Goal: Task Accomplishment & Management: Use online tool/utility

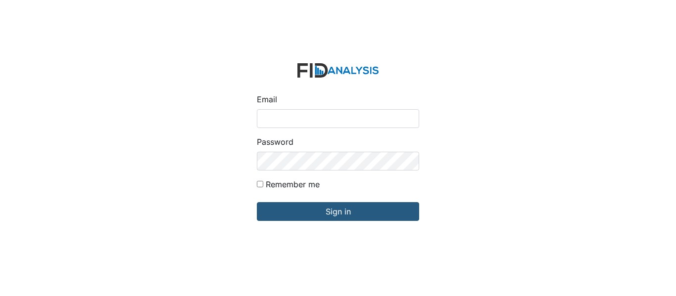
click at [277, 118] on input "Email" at bounding box center [338, 118] width 162 height 19
type input "[EMAIL_ADDRESS][DOMAIN_NAME]"
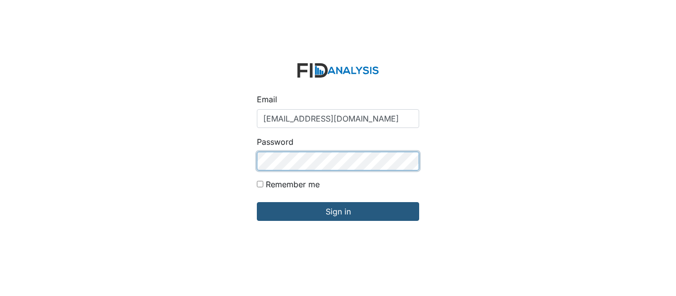
click at [257, 202] on input "Sign in" at bounding box center [338, 211] width 162 height 19
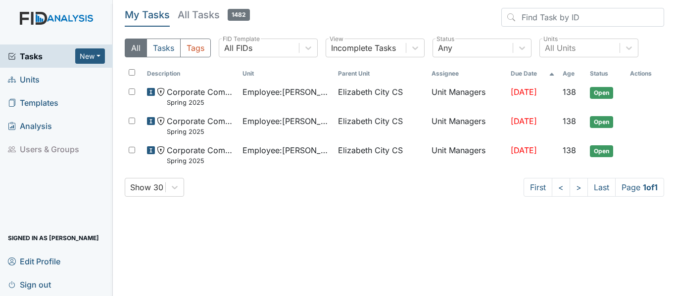
click at [31, 80] on span "Units" at bounding box center [24, 79] width 32 height 15
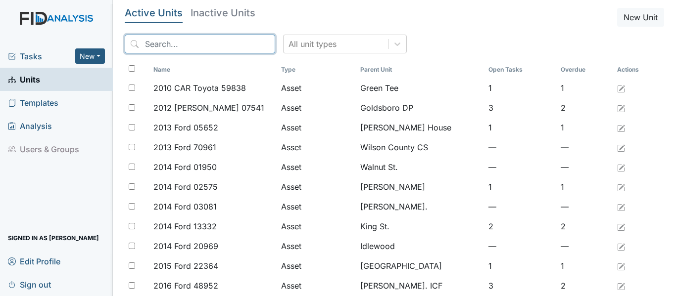
click at [177, 47] on input "search" at bounding box center [200, 44] width 150 height 19
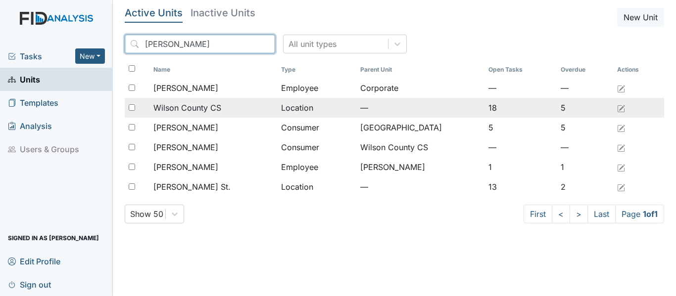
type input "wilson"
click at [195, 112] on span "Wilson County CS" at bounding box center [187, 108] width 68 height 12
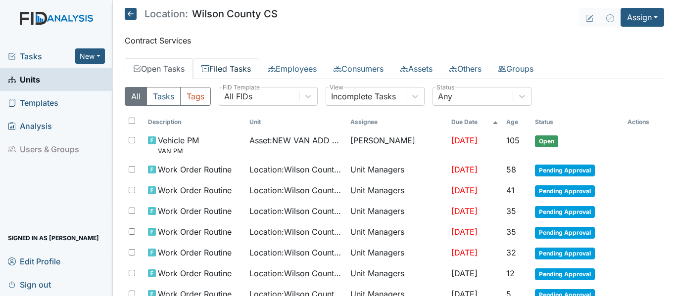
click at [220, 70] on link "Filed Tasks" at bounding box center [226, 68] width 66 height 21
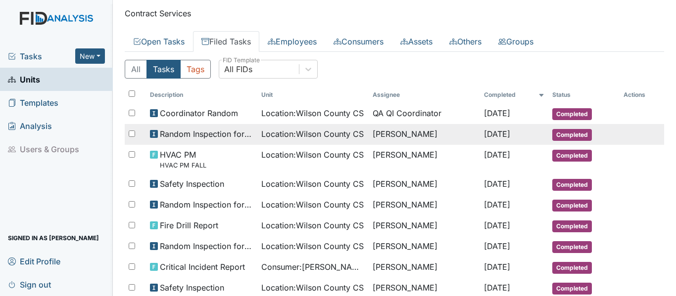
scroll to position [49, 0]
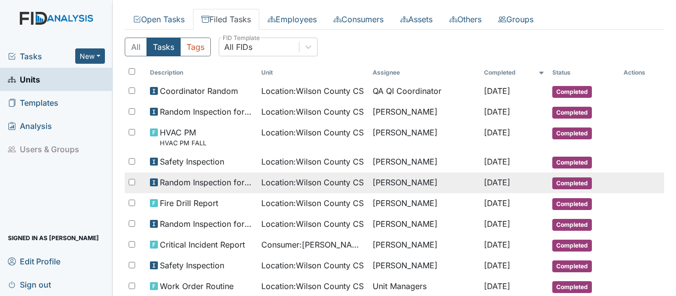
click at [196, 184] on span "Random Inspection for AM" at bounding box center [206, 183] width 93 height 12
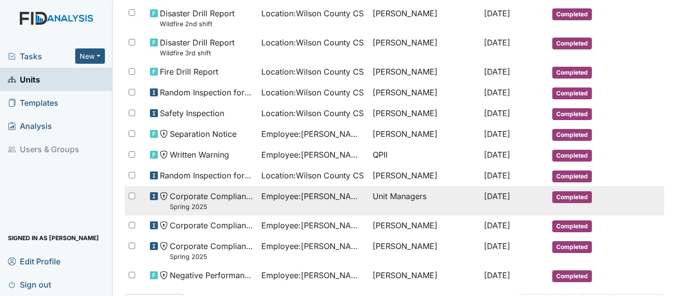
scroll to position [544, 0]
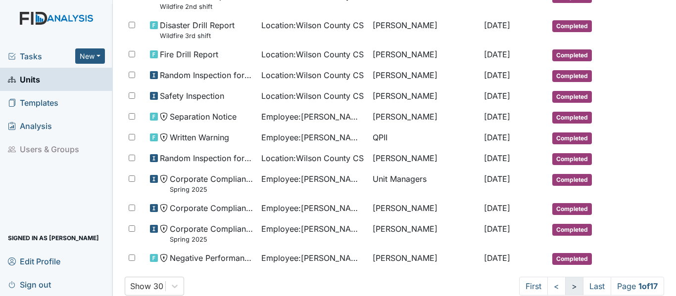
click at [565, 285] on link ">" at bounding box center [574, 286] width 18 height 19
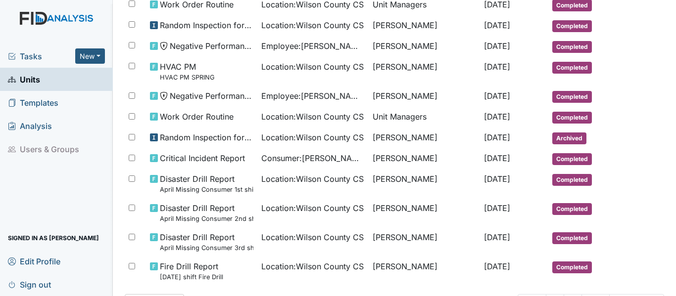
scroll to position [627, 0]
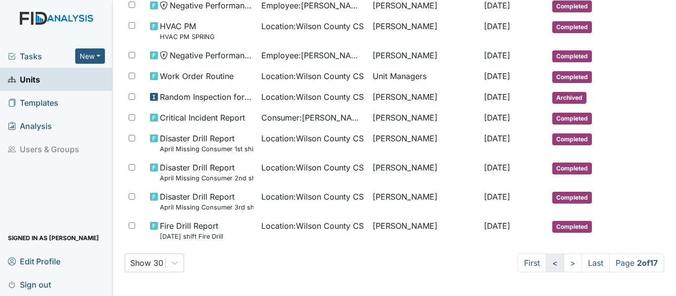
click at [546, 265] on link "<" at bounding box center [555, 263] width 18 height 19
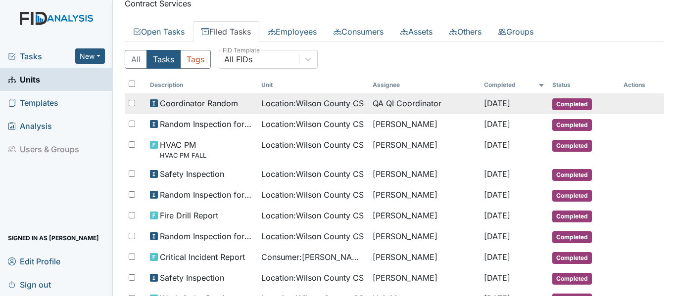
scroll to position [0, 0]
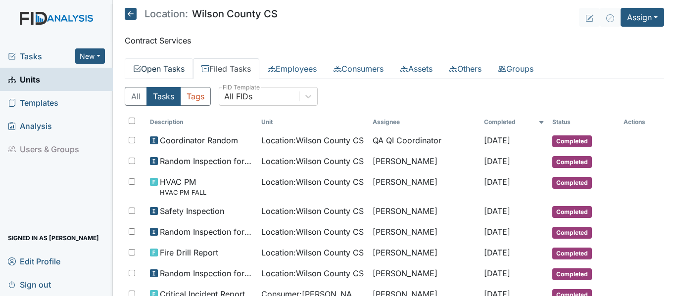
click at [163, 66] on link "Open Tasks" at bounding box center [159, 68] width 68 height 21
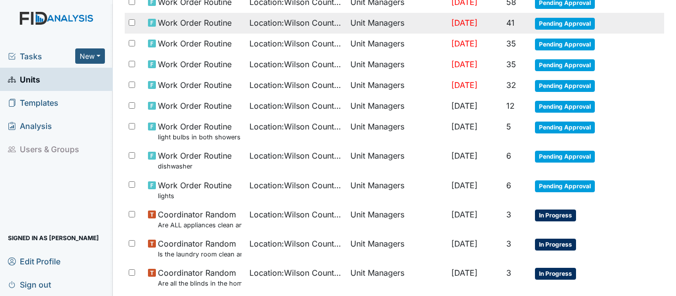
scroll to position [198, 0]
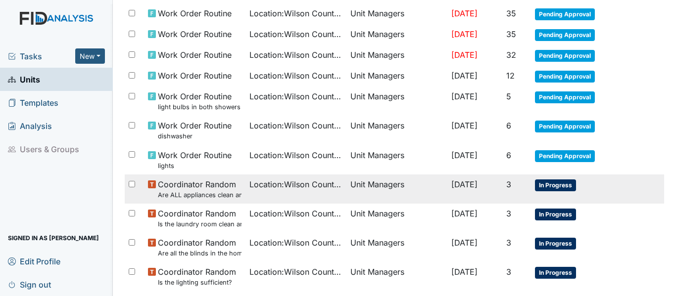
click at [555, 183] on span "In Progress" at bounding box center [555, 186] width 41 height 12
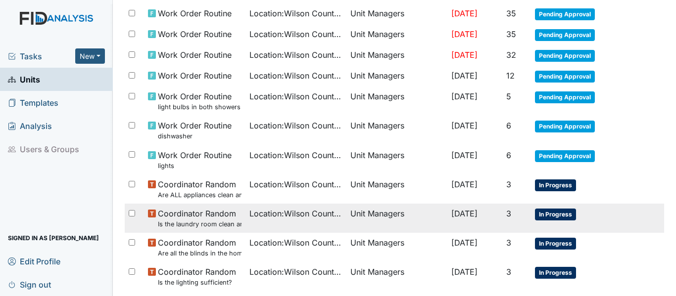
click at [558, 215] on span "In Progress" at bounding box center [555, 215] width 41 height 12
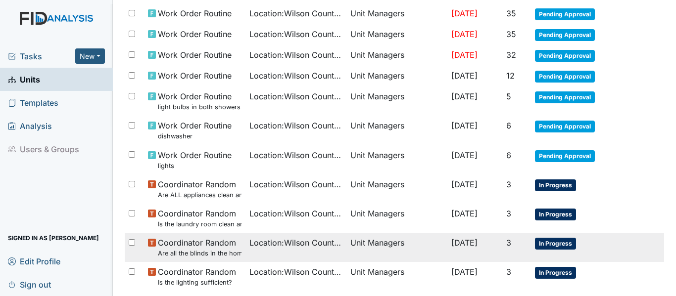
click at [216, 250] on small "Are all the blinds in the home operational and clean?" at bounding box center [199, 253] width 83 height 9
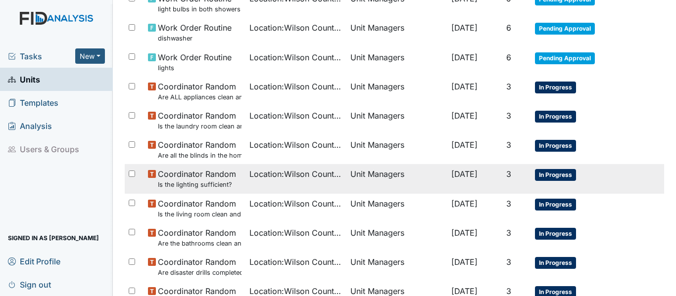
scroll to position [297, 0]
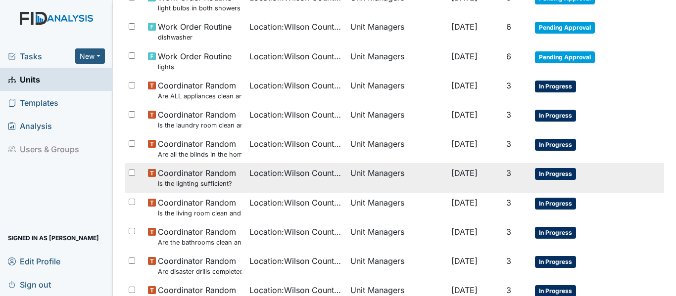
click at [195, 173] on span "Coordinator Random Is the lighting sufficient?" at bounding box center [197, 177] width 78 height 21
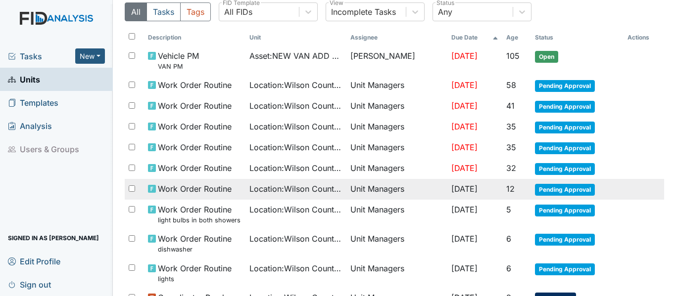
scroll to position [0, 0]
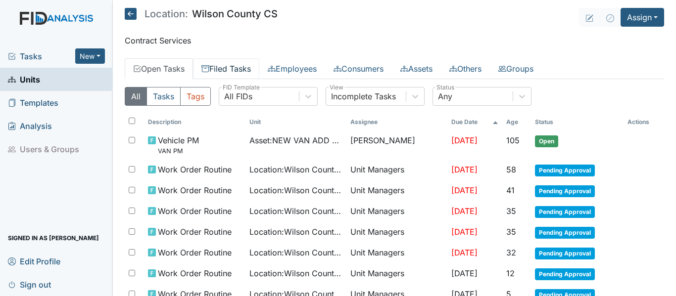
click at [240, 70] on link "Filed Tasks" at bounding box center [226, 68] width 66 height 21
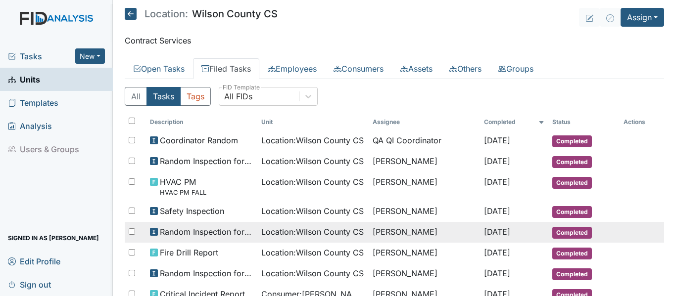
click at [202, 232] on span "Random Inspection for AM" at bounding box center [206, 232] width 93 height 12
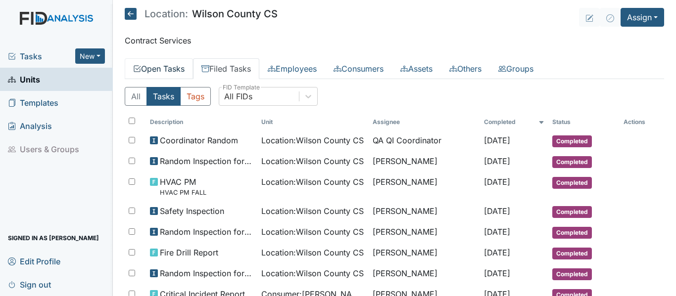
click at [162, 65] on link "Open Tasks" at bounding box center [159, 68] width 68 height 21
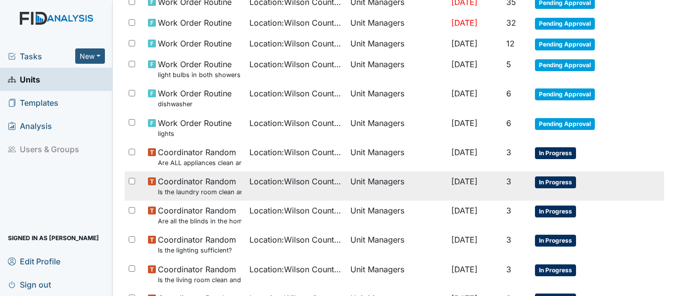
scroll to position [247, 0]
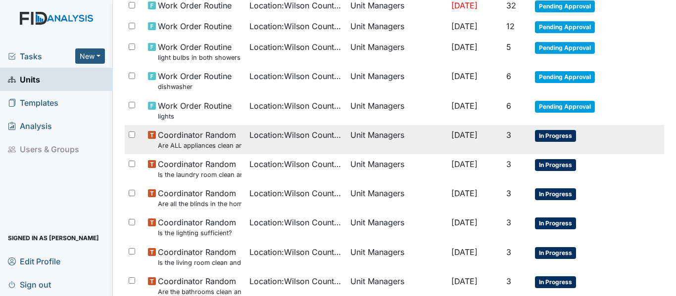
click at [562, 134] on span "In Progress" at bounding box center [555, 136] width 41 height 12
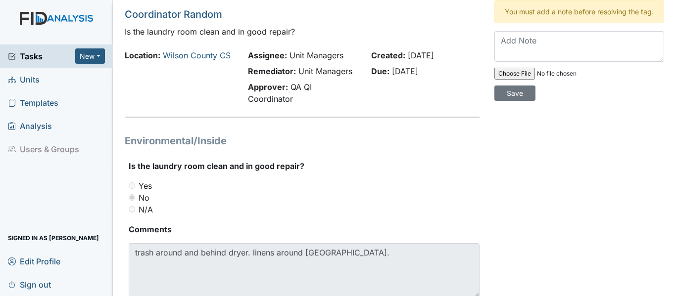
scroll to position [49, 0]
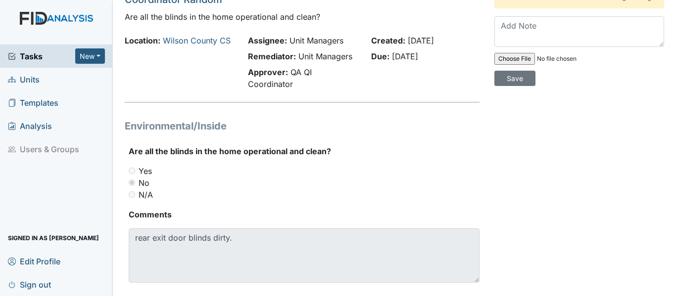
scroll to position [68, 0]
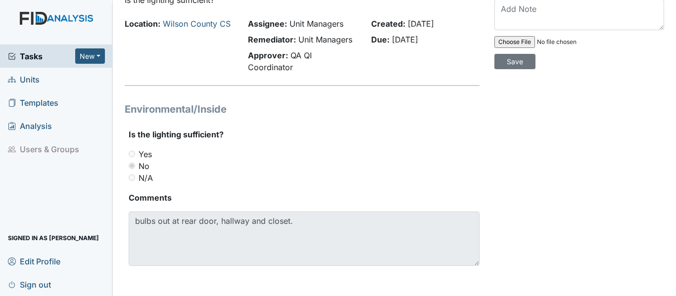
scroll to position [68, 0]
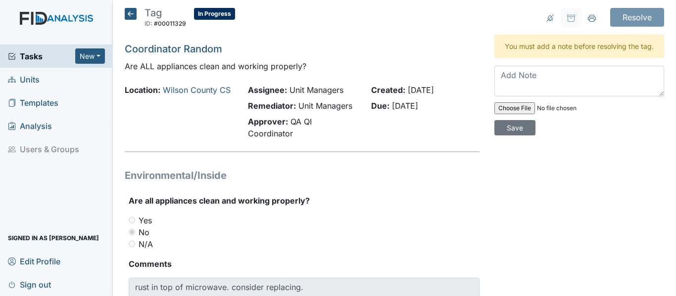
click at [128, 14] on icon at bounding box center [131, 14] width 12 height 12
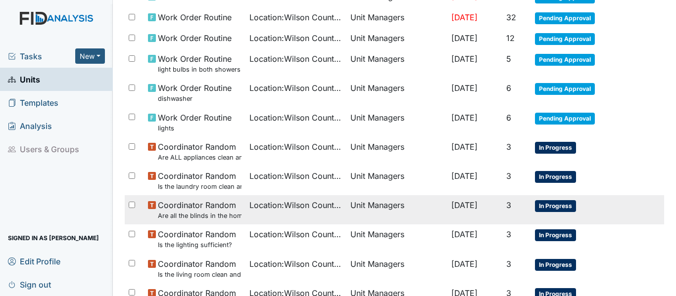
scroll to position [247, 0]
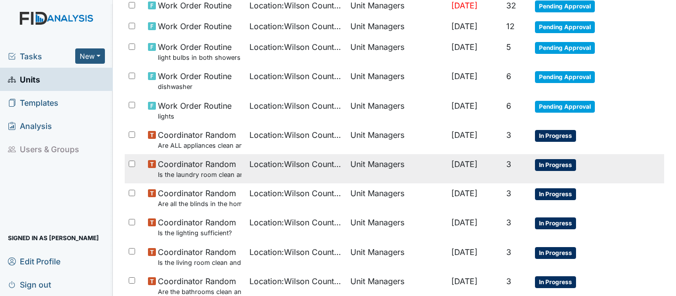
click at [256, 173] on td "Location : [GEOGRAPHIC_DATA]" at bounding box center [295, 168] width 101 height 29
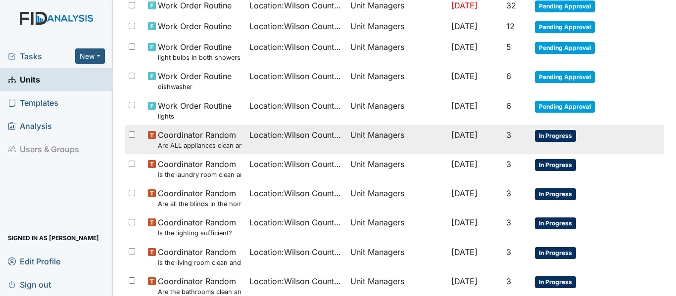
click at [245, 140] on td "Location : Wilson County CS" at bounding box center [295, 139] width 101 height 29
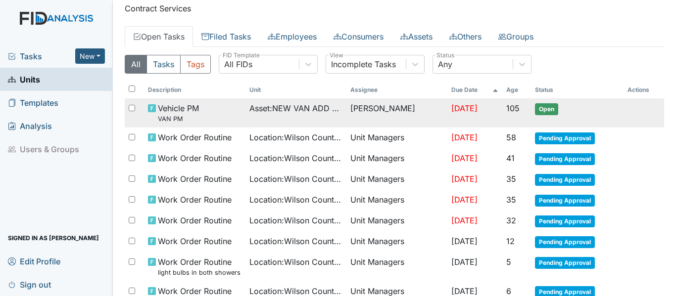
scroll to position [49, 0]
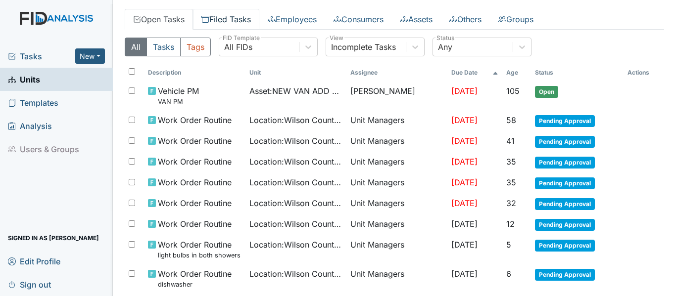
click at [227, 19] on link "Filed Tasks" at bounding box center [226, 19] width 66 height 21
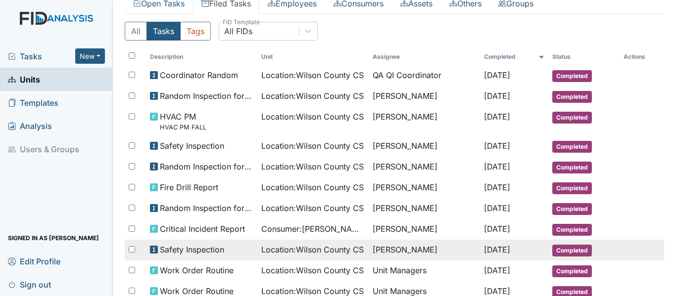
scroll to position [49, 0]
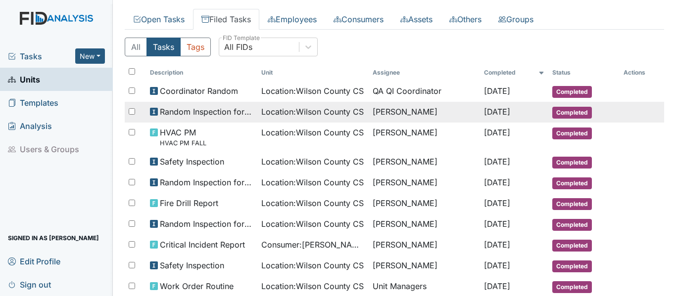
click at [181, 111] on span "Random Inspection for AM" at bounding box center [206, 112] width 93 height 12
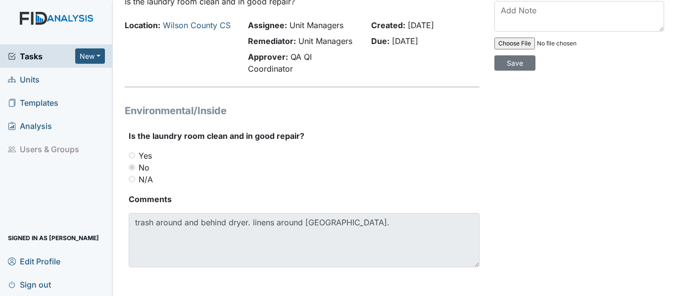
scroll to position [68, 0]
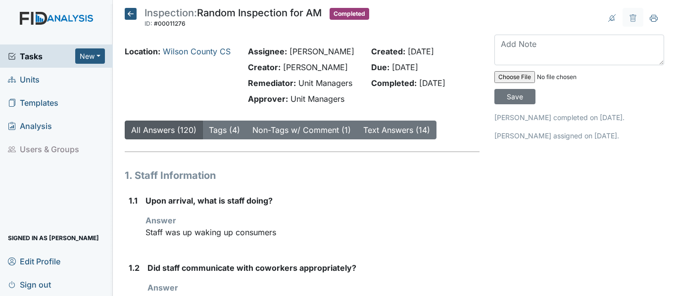
click at [132, 9] on icon at bounding box center [131, 14] width 12 height 12
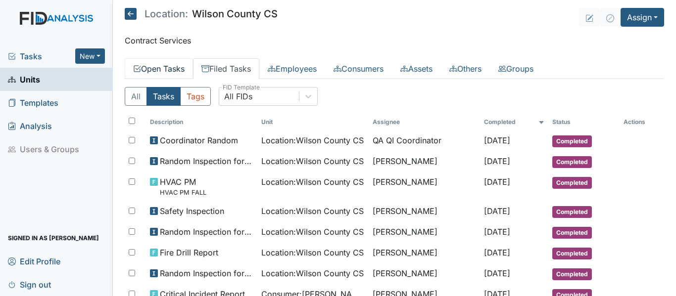
click at [162, 66] on link "Open Tasks" at bounding box center [159, 68] width 68 height 21
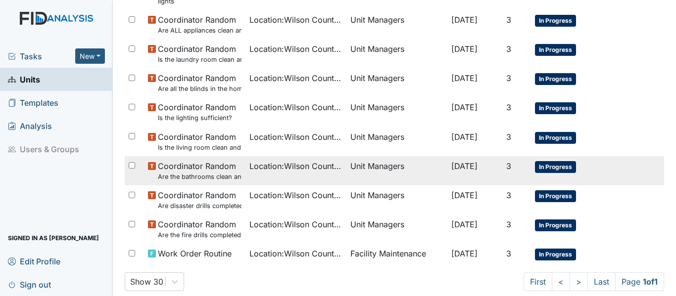
scroll to position [381, 0]
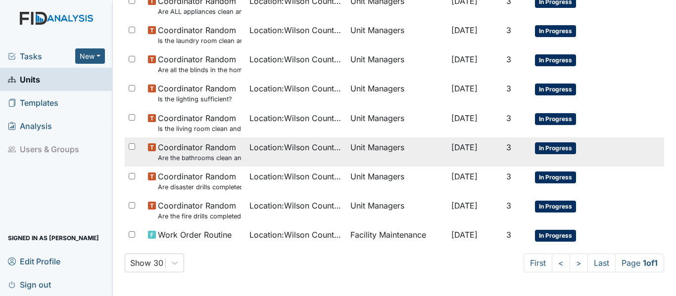
click at [204, 155] on small "Are the bathrooms clean and in good repair?" at bounding box center [199, 157] width 83 height 9
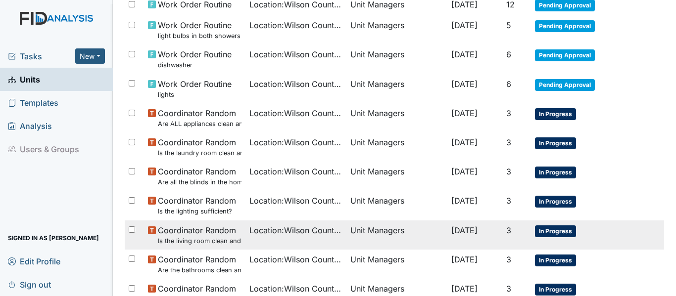
scroll to position [282, 0]
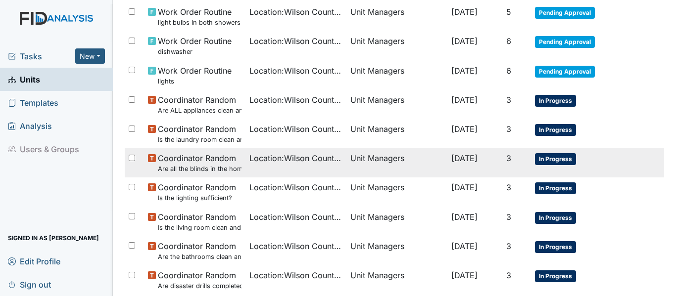
click at [195, 162] on span "Coordinator Random Are all the blinds in the home operational and clean?" at bounding box center [199, 162] width 83 height 21
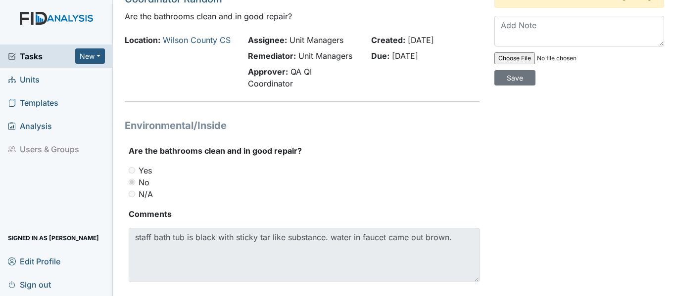
scroll to position [18, 0]
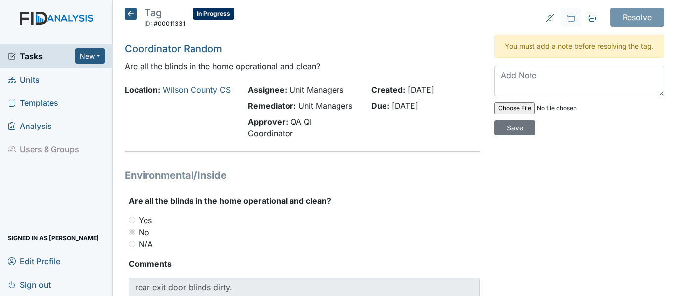
click at [127, 13] on icon at bounding box center [131, 14] width 12 height 12
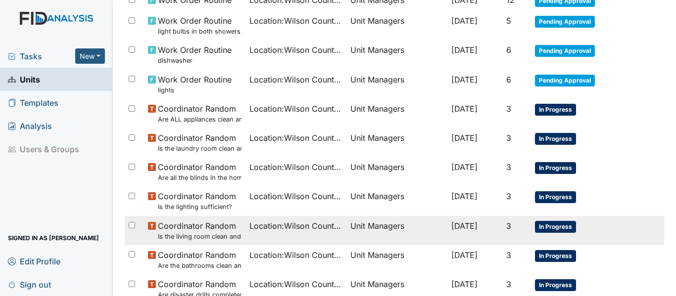
scroll to position [297, 0]
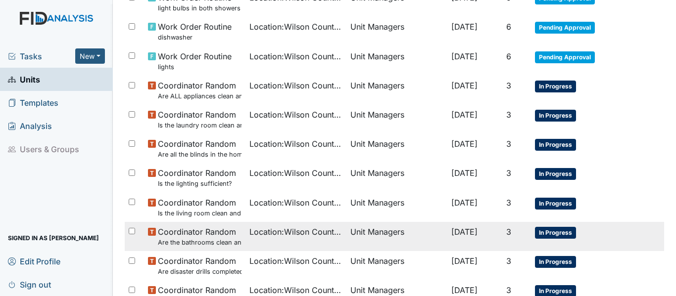
click at [203, 244] on small "Are the bathrooms clean and in good repair?" at bounding box center [199, 242] width 83 height 9
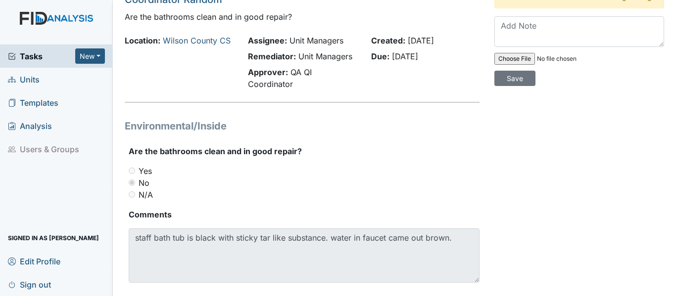
scroll to position [68, 0]
